Goal: Information Seeking & Learning: Learn about a topic

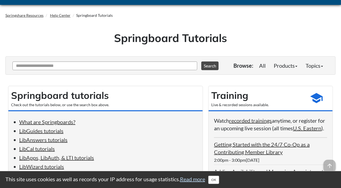
scroll to position [27, 0]
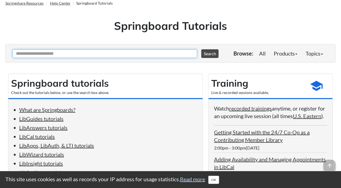
click at [123, 50] on input "Ask Another Question" at bounding box center [104, 53] width 185 height 9
type input "**********"
click at [201, 49] on button "Search" at bounding box center [209, 53] width 17 height 9
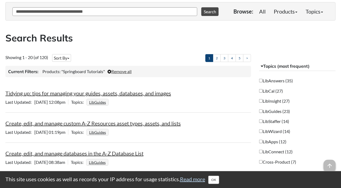
scroll to position [81, 0]
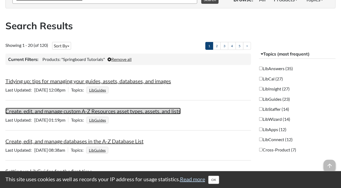
click at [166, 111] on link "Create, edit, and manage custom A-Z Resources asset types, assets, and lists" at bounding box center [93, 111] width 176 height 6
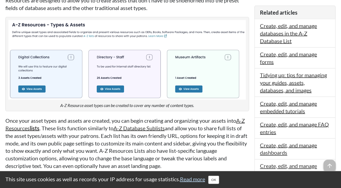
scroll to position [270, 0]
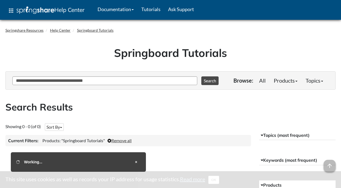
scroll to position [81, 0]
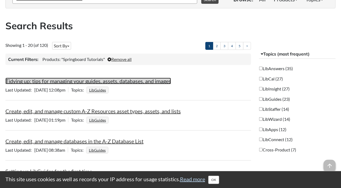
click at [132, 81] on link "Tidying up: tips for managing your guides, assets, databases, and images" at bounding box center [88, 81] width 166 height 6
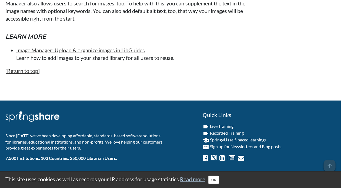
scroll to position [1451, 0]
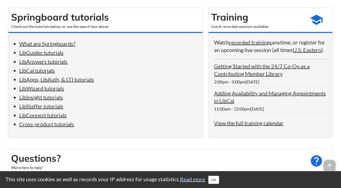
scroll to position [80, 0]
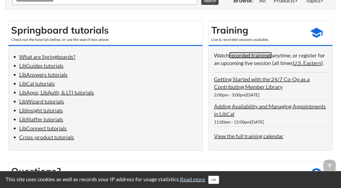
click at [242, 55] on link "recorded trainings" at bounding box center [250, 55] width 43 height 6
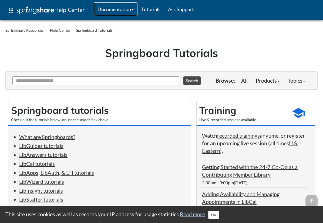
click at [133, 8] on link "Documentation" at bounding box center [116, 9] width 44 height 14
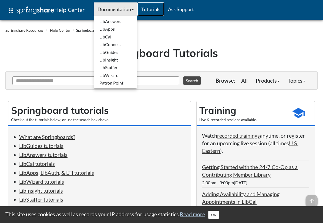
click at [151, 8] on link "Tutorials" at bounding box center [151, 9] width 27 height 14
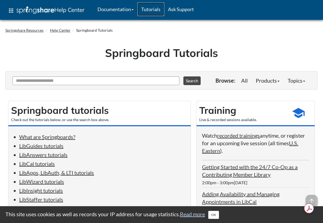
click at [153, 10] on link "Tutorials" at bounding box center [151, 9] width 27 height 14
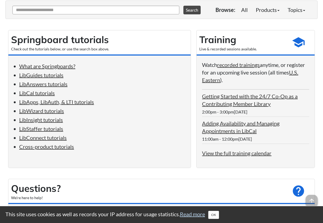
scroll to position [81, 0]
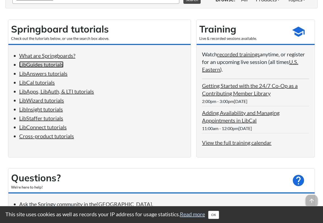
click at [61, 66] on link "LibGuides tutorials" at bounding box center [41, 64] width 44 height 6
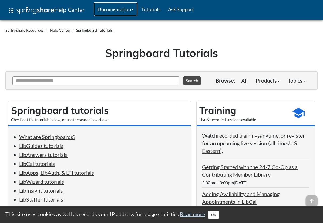
click at [134, 9] on span at bounding box center [133, 9] width 2 height 1
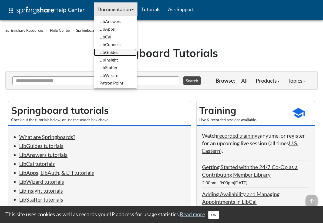
click at [127, 53] on link "LibGuides" at bounding box center [115, 52] width 43 height 8
